Goal: Task Accomplishment & Management: Use online tool/utility

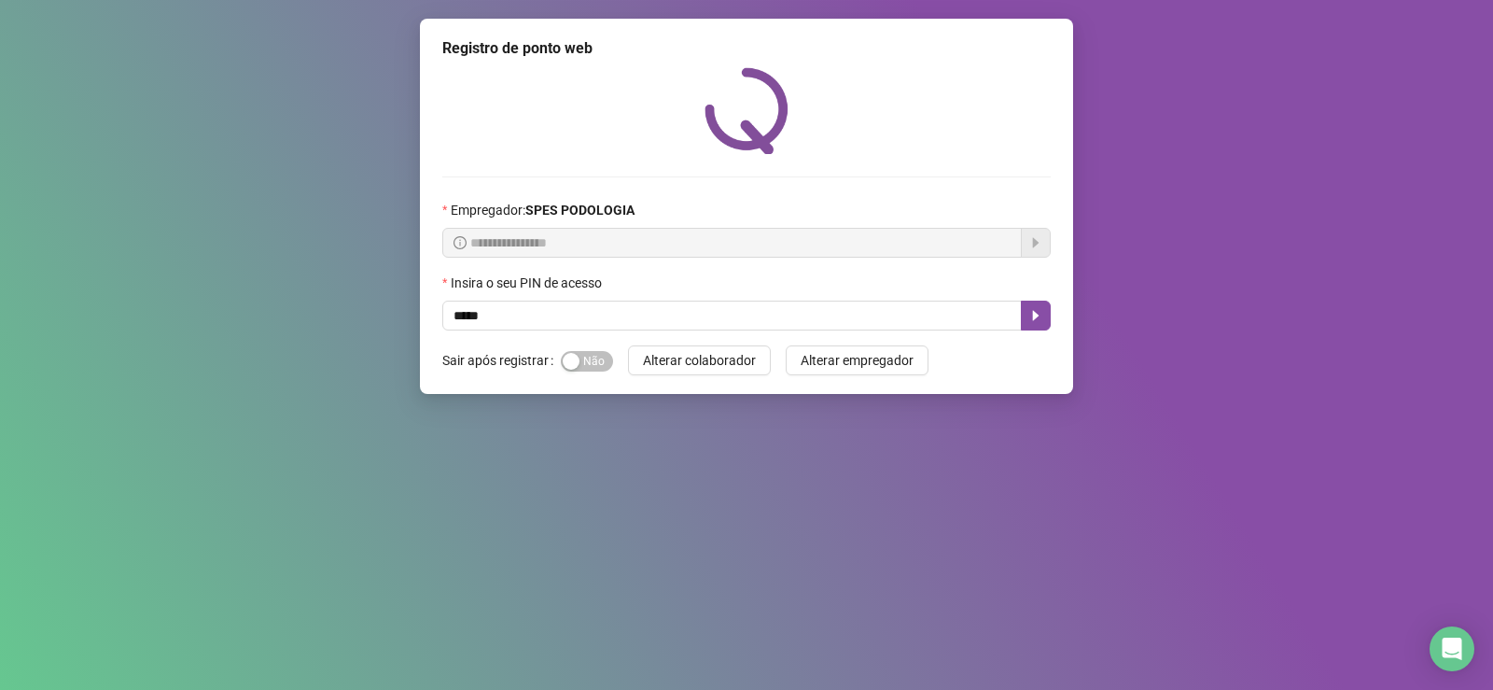
type input "*****"
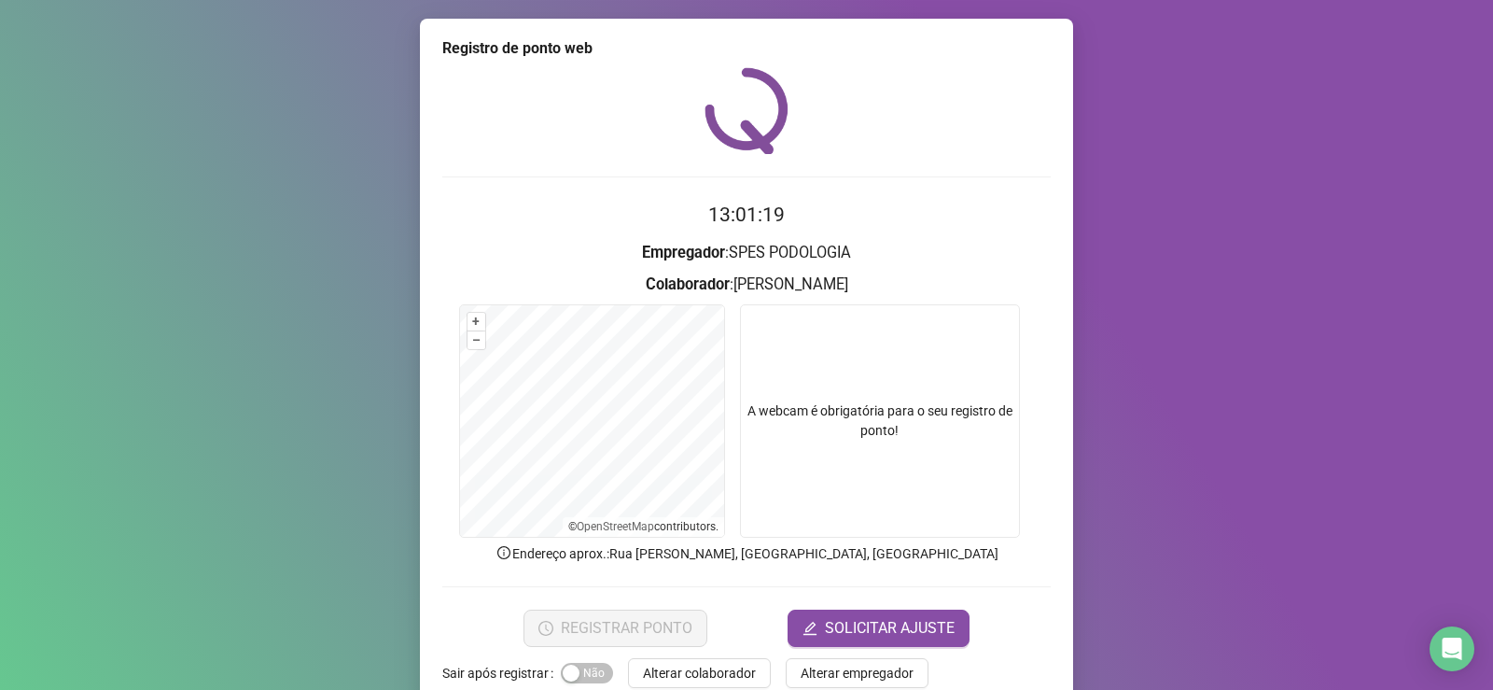
scroll to position [39, 0]
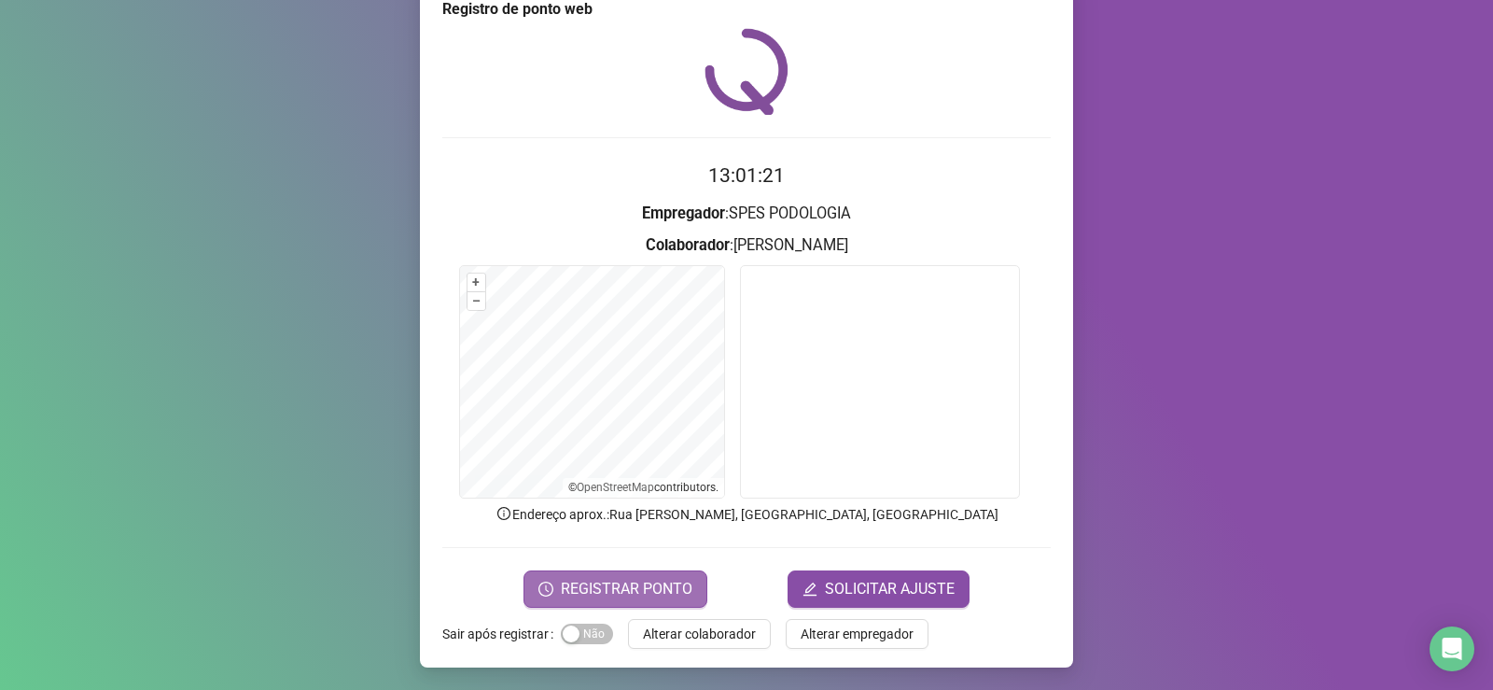
drag, startPoint x: 664, startPoint y: 598, endPoint x: 683, endPoint y: 593, distance: 19.5
click at [682, 594] on span "REGISTRAR PONTO" at bounding box center [627, 589] width 132 height 22
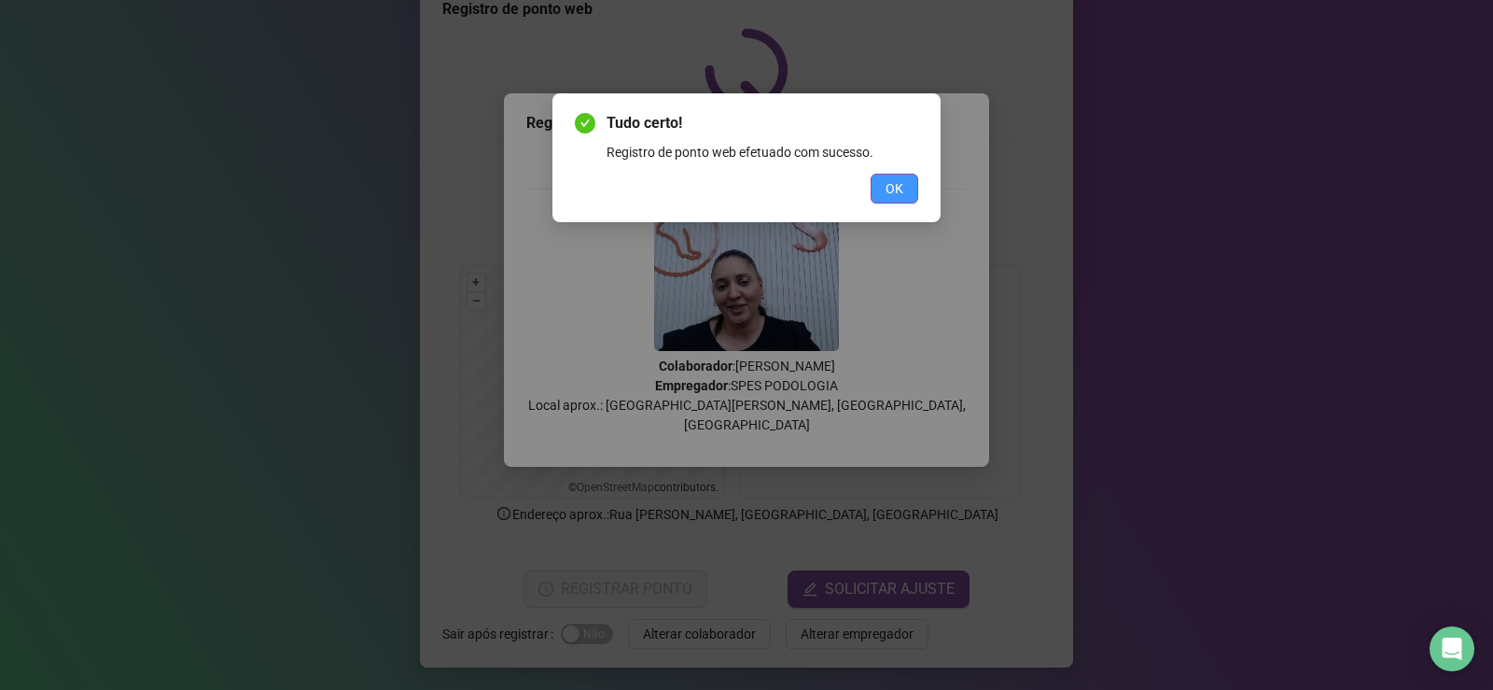
drag, startPoint x: 909, startPoint y: 180, endPoint x: 843, endPoint y: 534, distance: 359.8
click at [910, 182] on button "OK" at bounding box center [895, 189] width 48 height 30
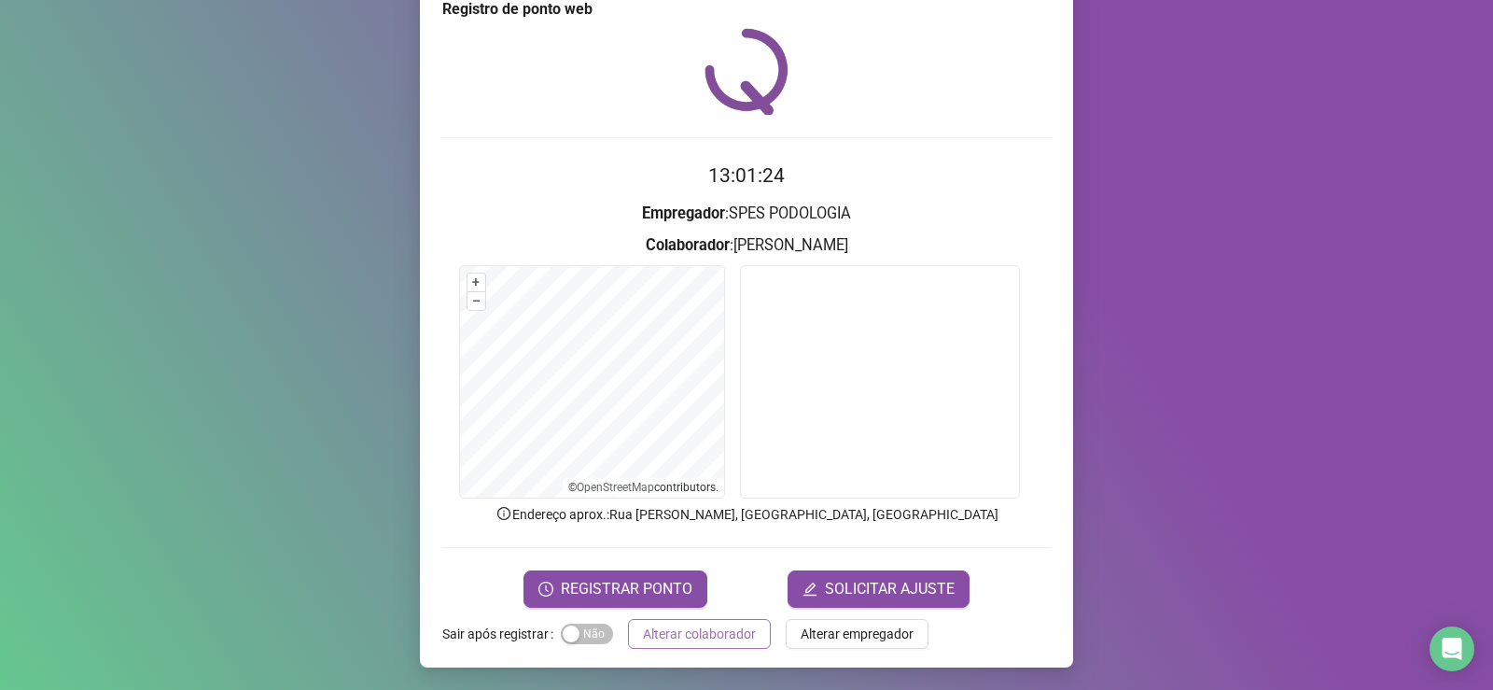
click at [714, 634] on span "Alterar colaborador" at bounding box center [699, 633] width 113 height 21
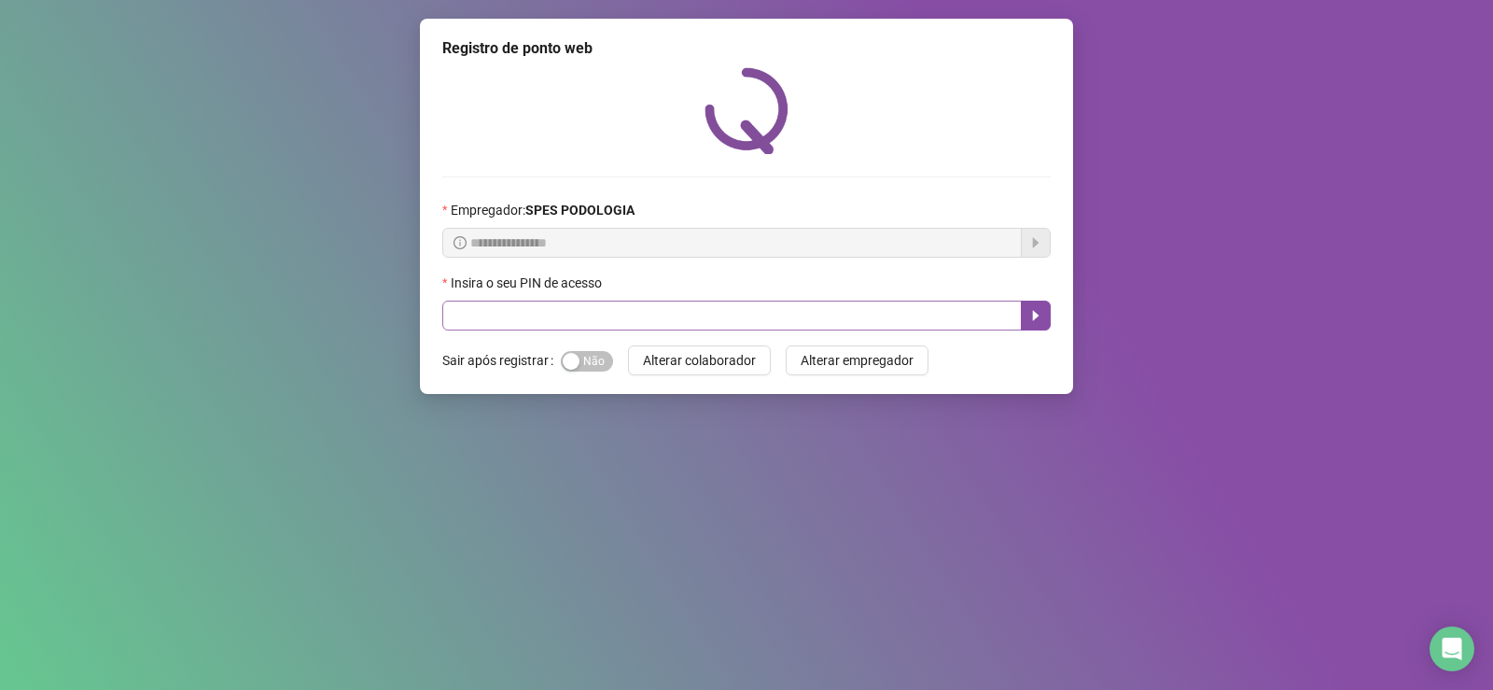
scroll to position [0, 0]
click at [833, 306] on input "text" at bounding box center [732, 315] width 580 height 30
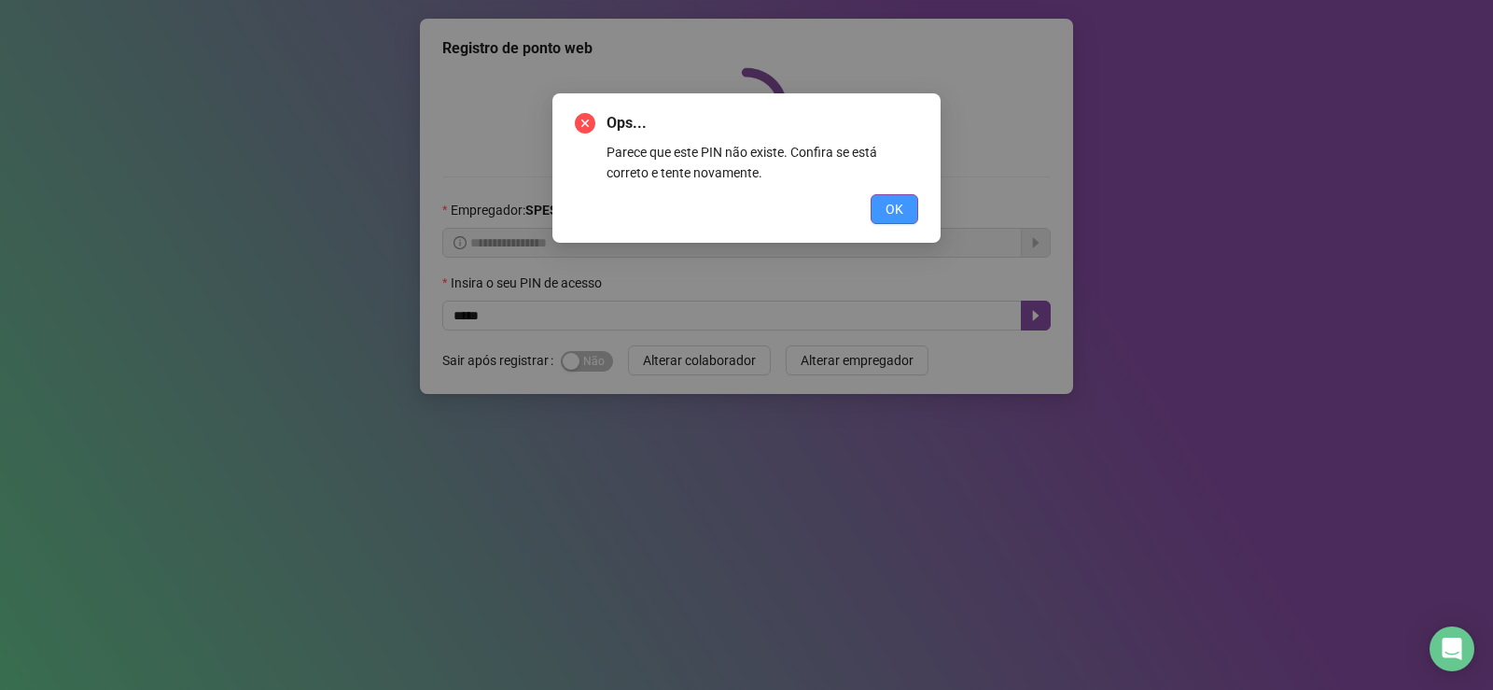
click at [908, 214] on button "OK" at bounding box center [895, 209] width 48 height 30
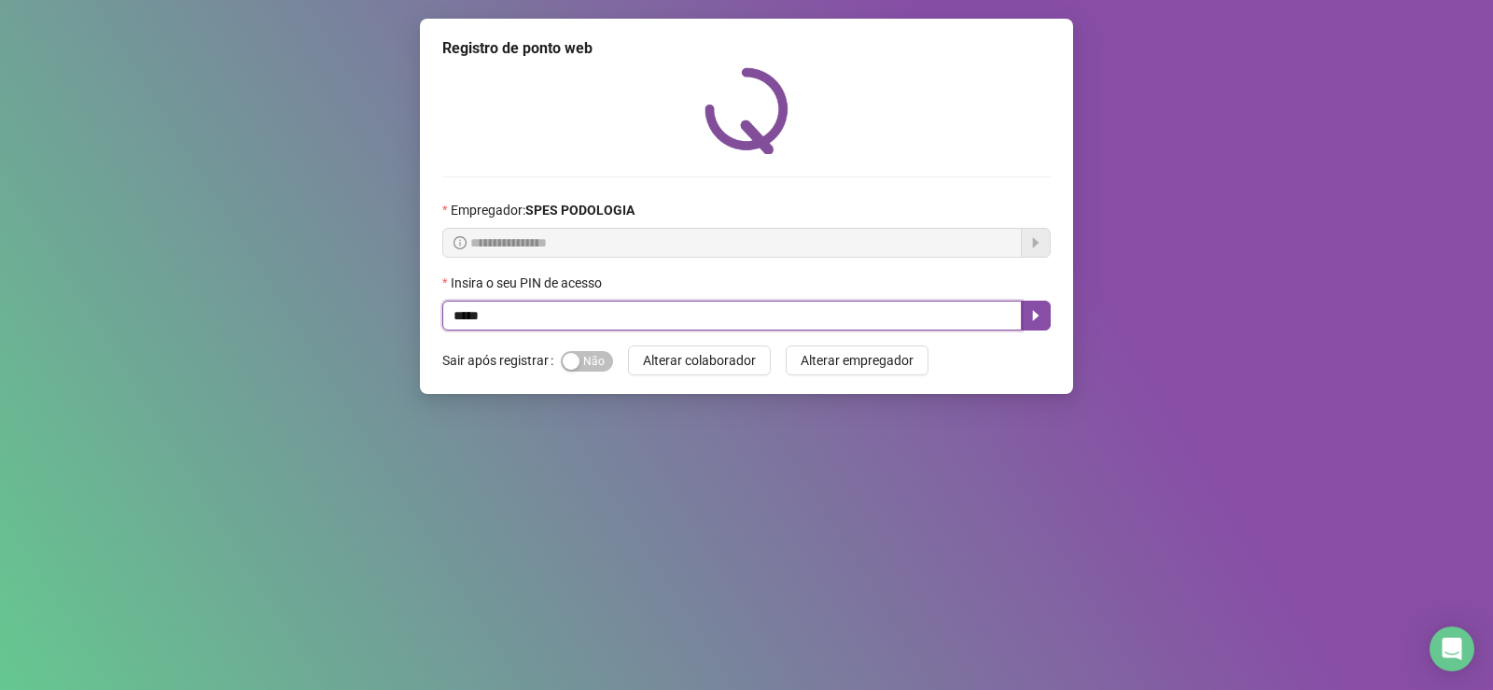
type input "*****"
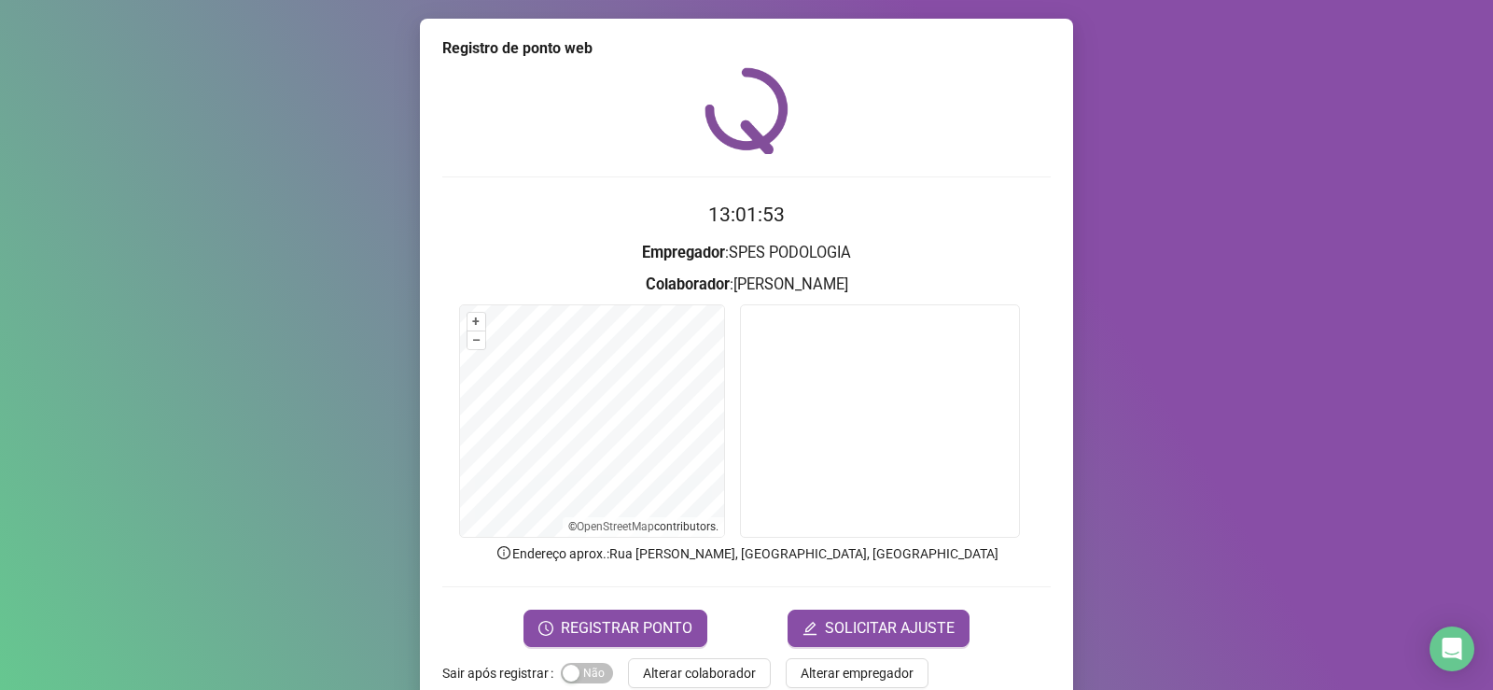
scroll to position [39, 0]
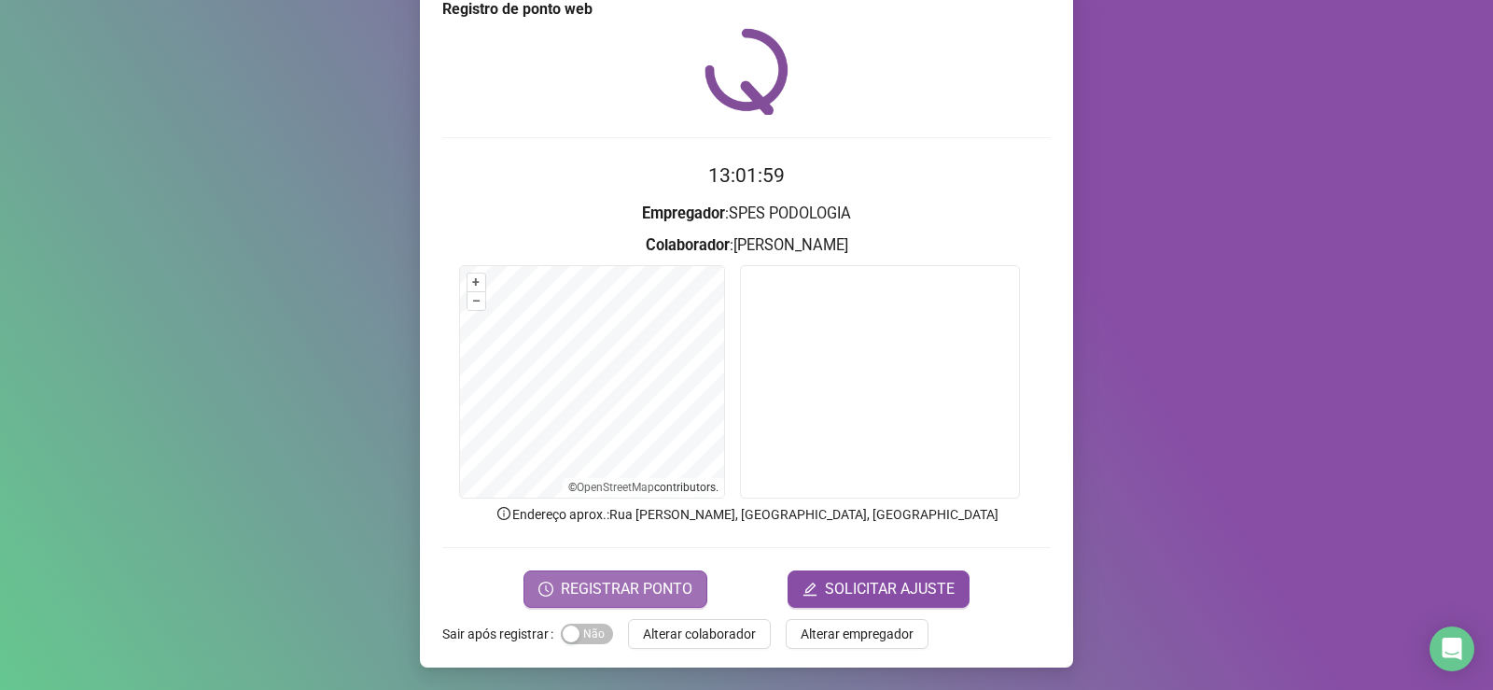
click at [630, 586] on span "REGISTRAR PONTO" at bounding box center [627, 589] width 132 height 22
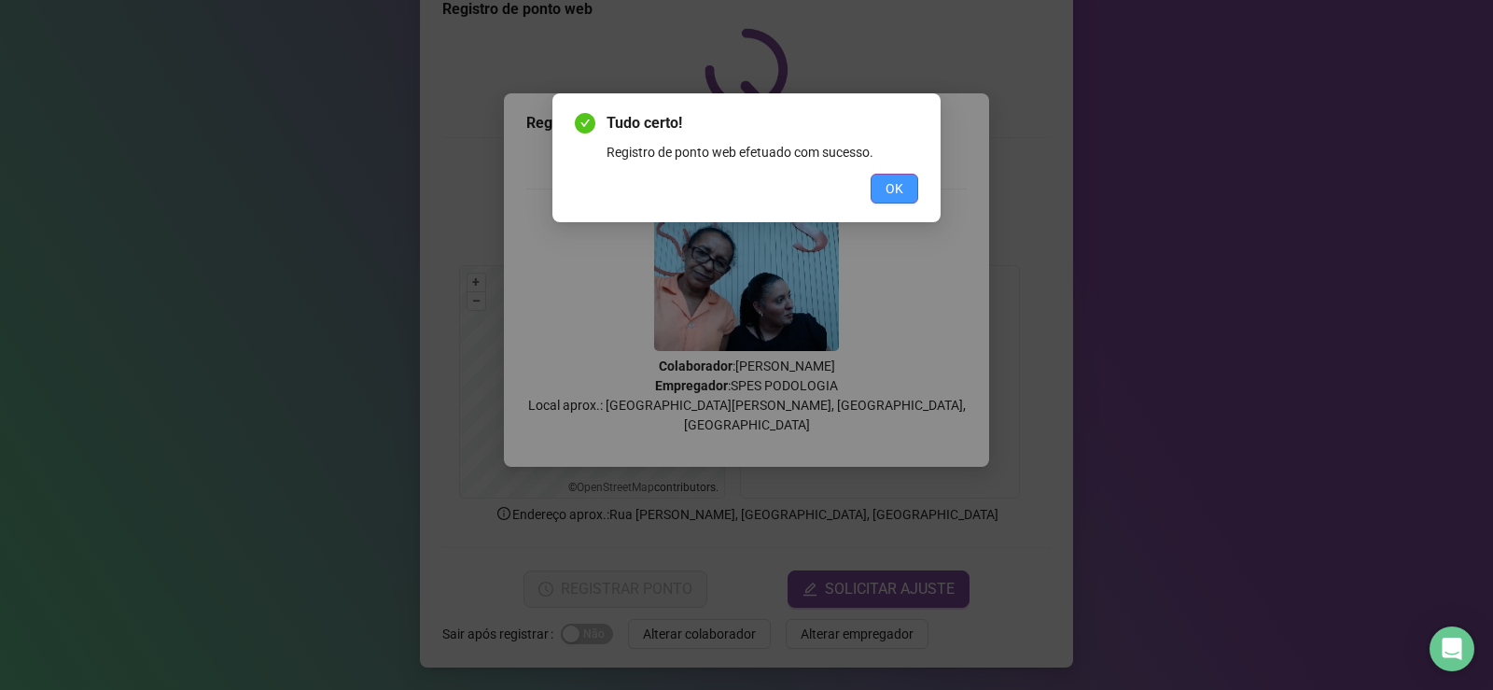
click at [892, 187] on span "OK" at bounding box center [895, 188] width 18 height 21
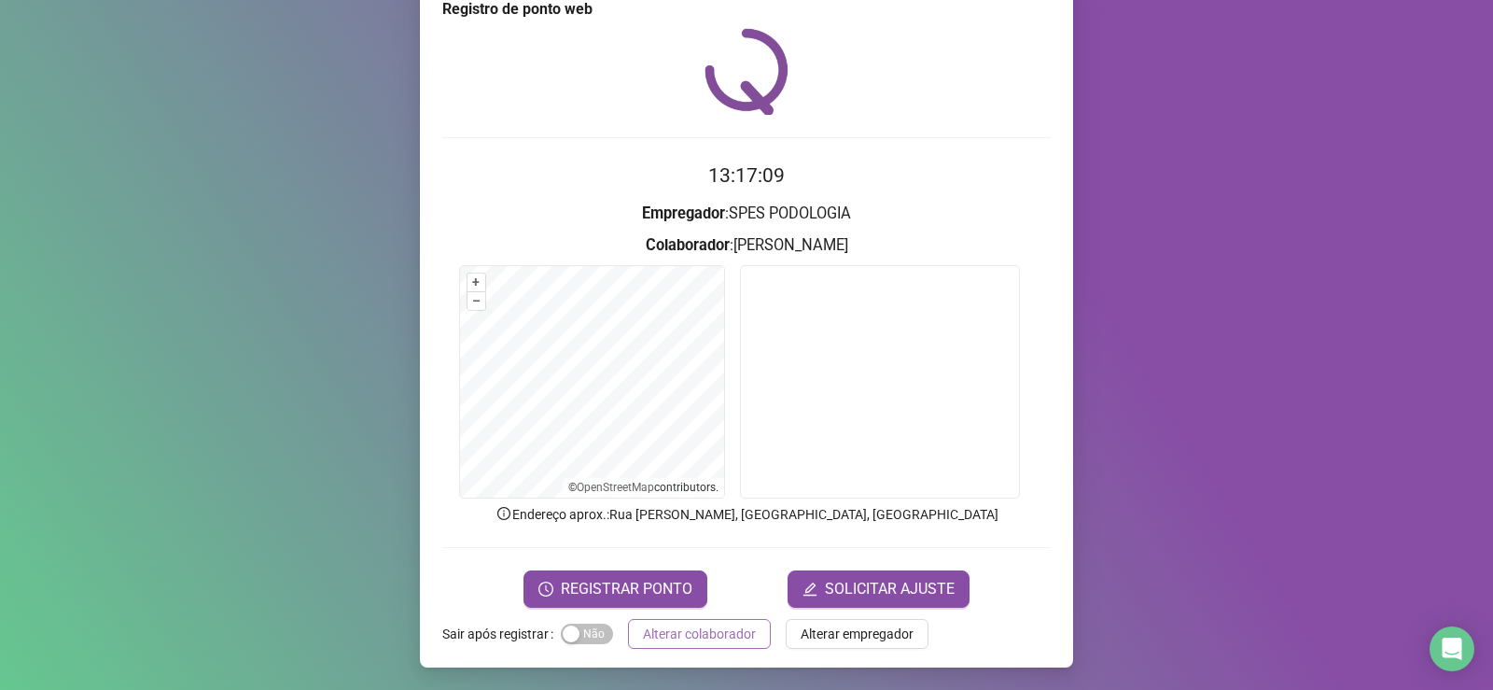
click at [680, 640] on span "Alterar colaborador" at bounding box center [699, 633] width 113 height 21
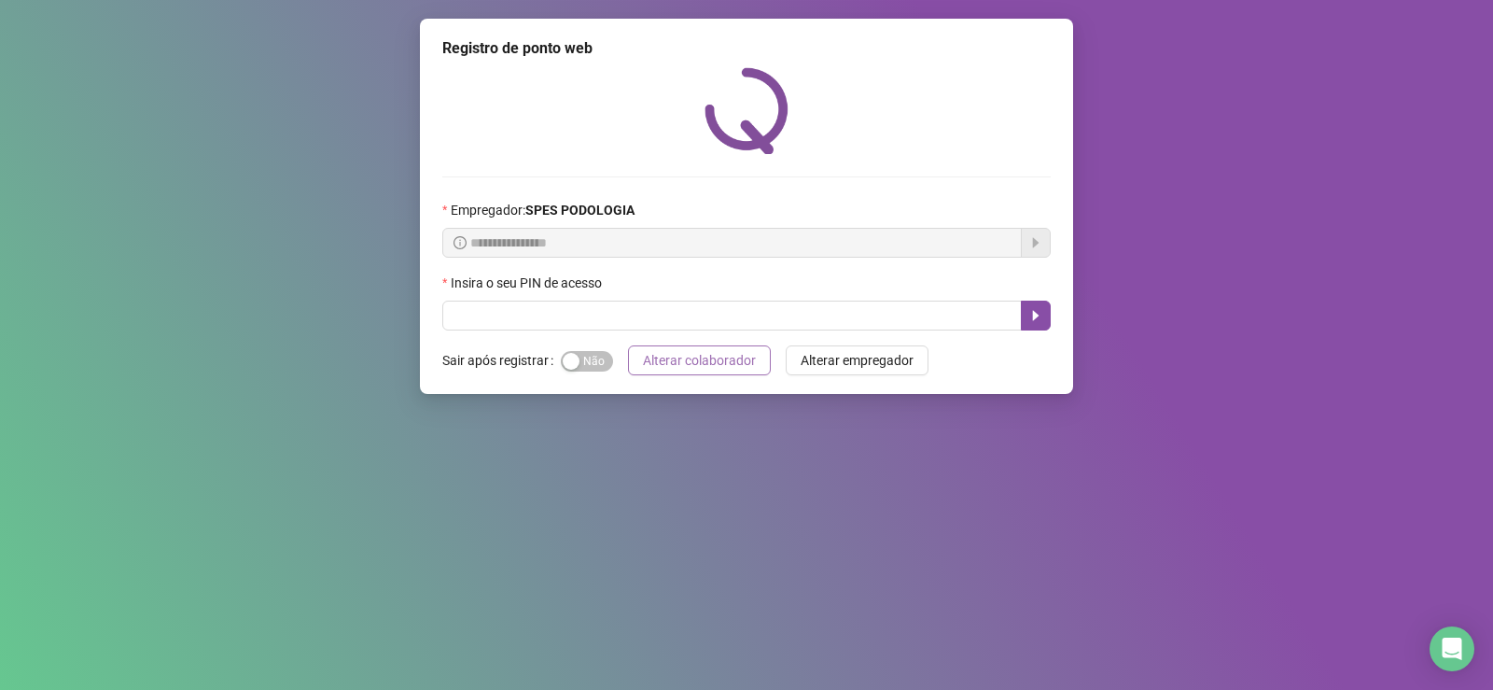
scroll to position [0, 0]
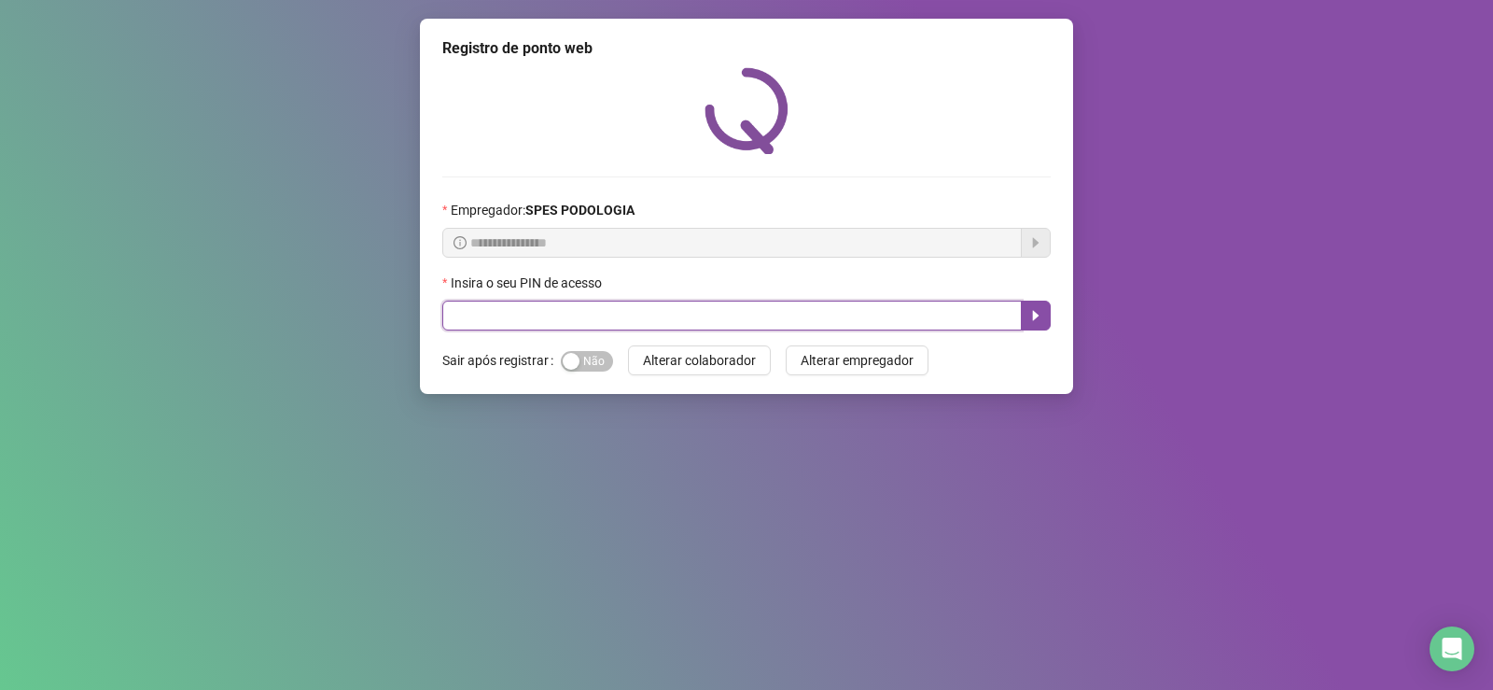
click at [715, 307] on input "text" at bounding box center [732, 315] width 580 height 30
type input "*****"
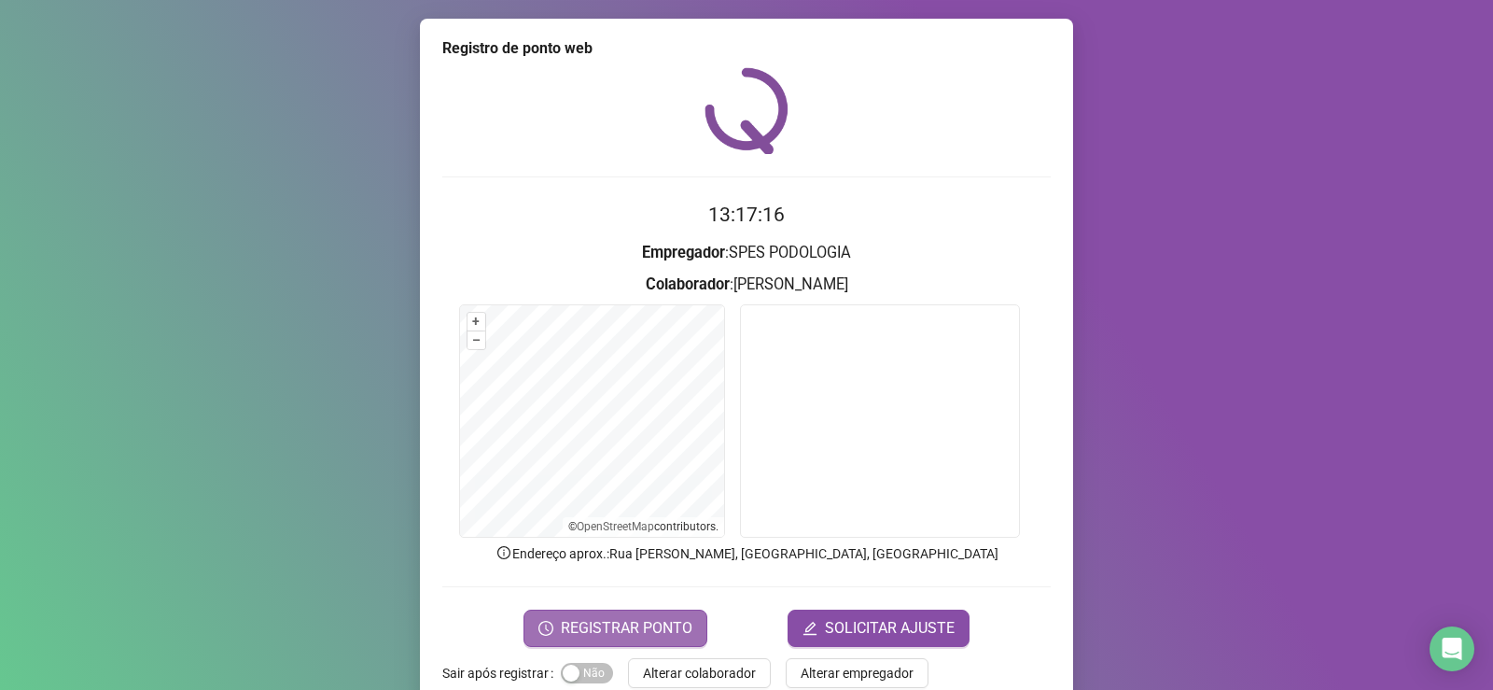
click at [659, 618] on span "REGISTRAR PONTO" at bounding box center [627, 628] width 132 height 22
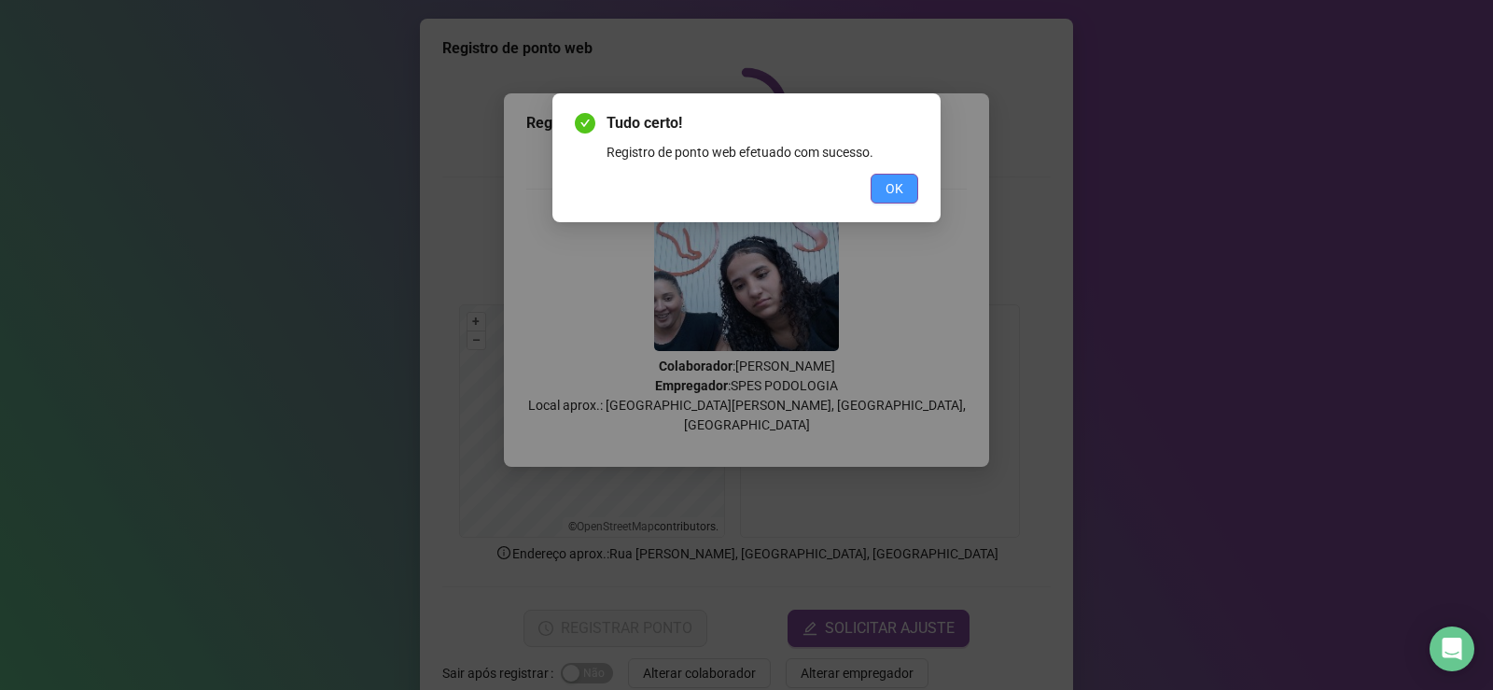
click at [899, 198] on span "OK" at bounding box center [895, 188] width 18 height 21
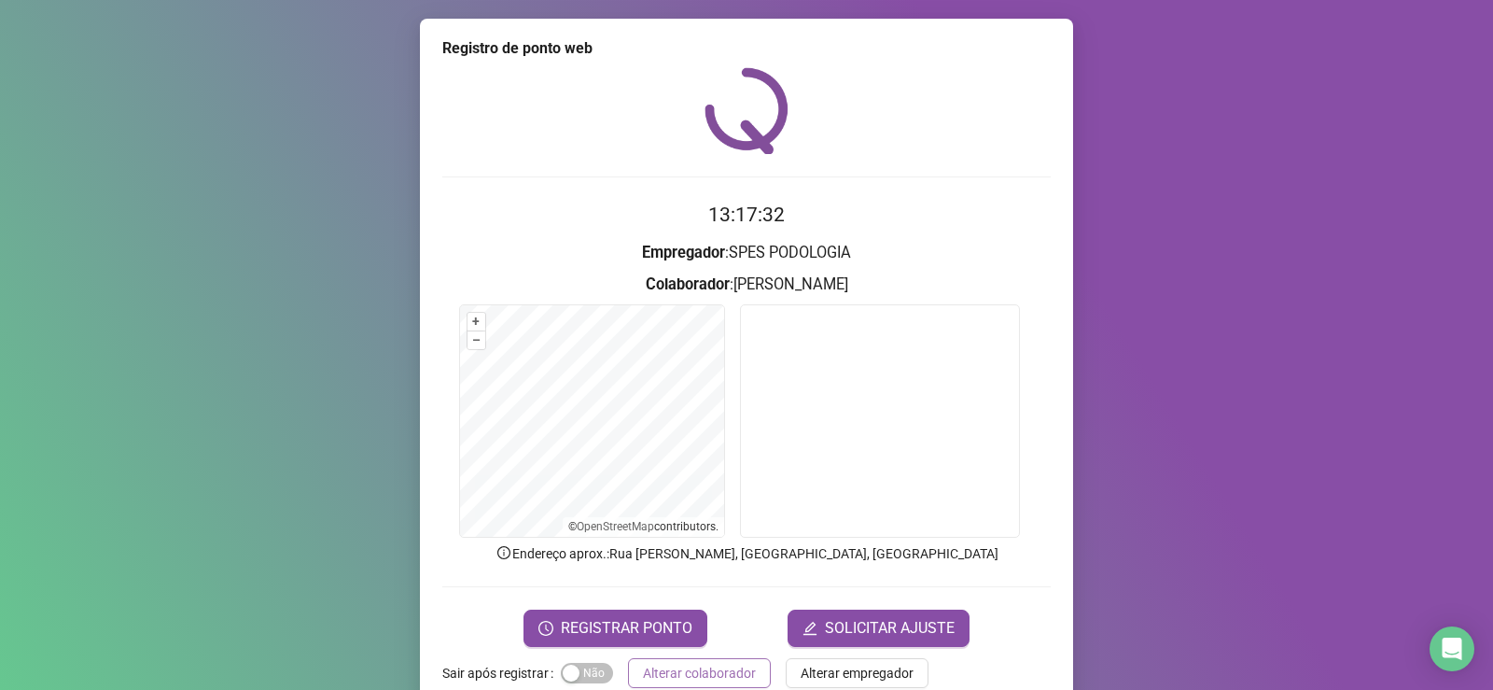
click at [704, 665] on span "Alterar colaborador" at bounding box center [699, 673] width 113 height 21
